Goal: Task Accomplishment & Management: Use online tool/utility

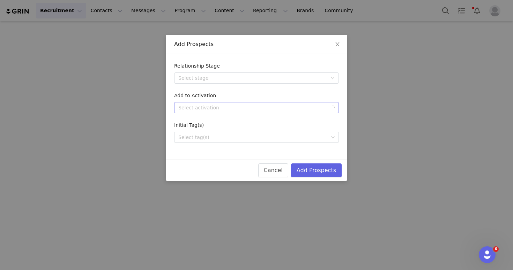
click at [226, 106] on div "Select activation" at bounding box center [252, 107] width 149 height 7
type input "se"
click at [229, 123] on li "[DATE]" at bounding box center [256, 121] width 165 height 11
click at [222, 142] on div "Select tag(s)" at bounding box center [253, 137] width 155 height 10
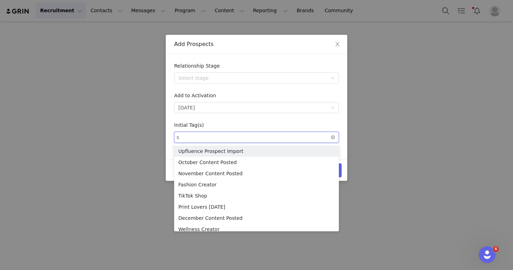
type input "se"
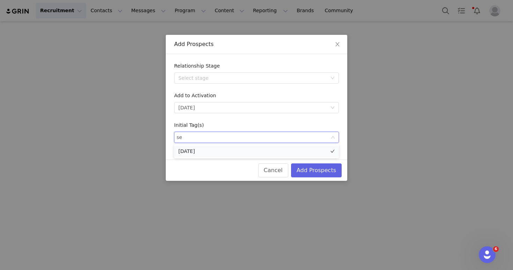
click at [223, 153] on li "[DATE]" at bounding box center [256, 151] width 165 height 11
type input "fas"
click at [223, 154] on li "Fashion Creator" at bounding box center [256, 151] width 165 height 11
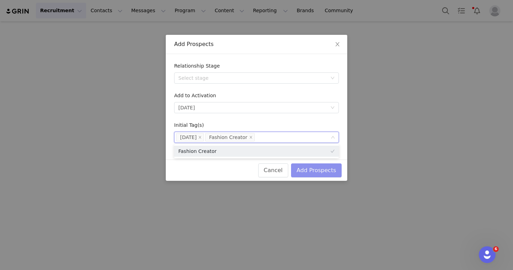
click at [309, 170] on button "Add Prospects" at bounding box center [316, 171] width 51 height 14
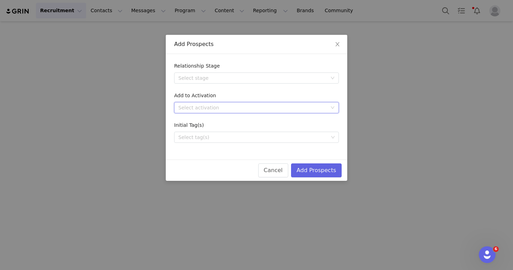
click at [236, 104] on div "Select activation" at bounding box center [254, 108] width 152 height 10
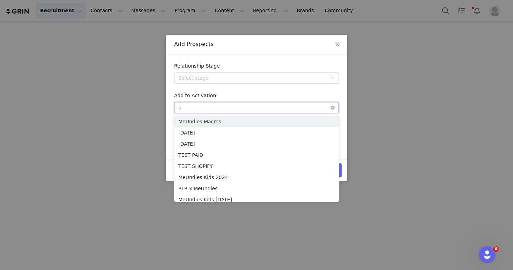
type input "se"
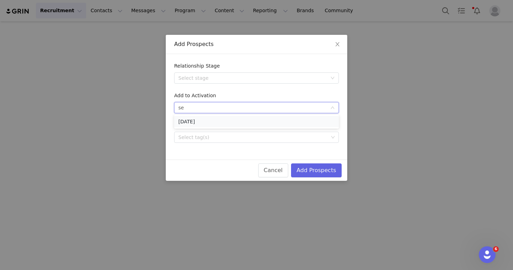
click at [237, 124] on li "[DATE]" at bounding box center [256, 121] width 165 height 11
click at [234, 142] on div "Select tag(s)" at bounding box center [253, 137] width 155 height 10
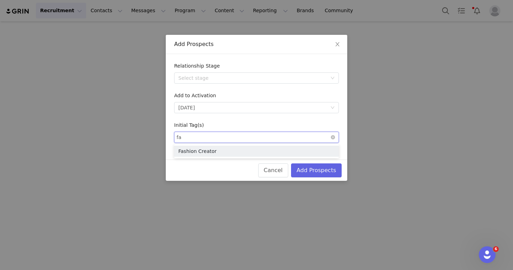
type input "fas"
click at [237, 153] on li "Fashion Creator" at bounding box center [256, 151] width 165 height 11
type input "se"
click at [233, 151] on li "[DATE]" at bounding box center [256, 151] width 165 height 11
click at [304, 173] on button "Add Prospects" at bounding box center [316, 171] width 51 height 14
